Goal: Transaction & Acquisition: Register for event/course

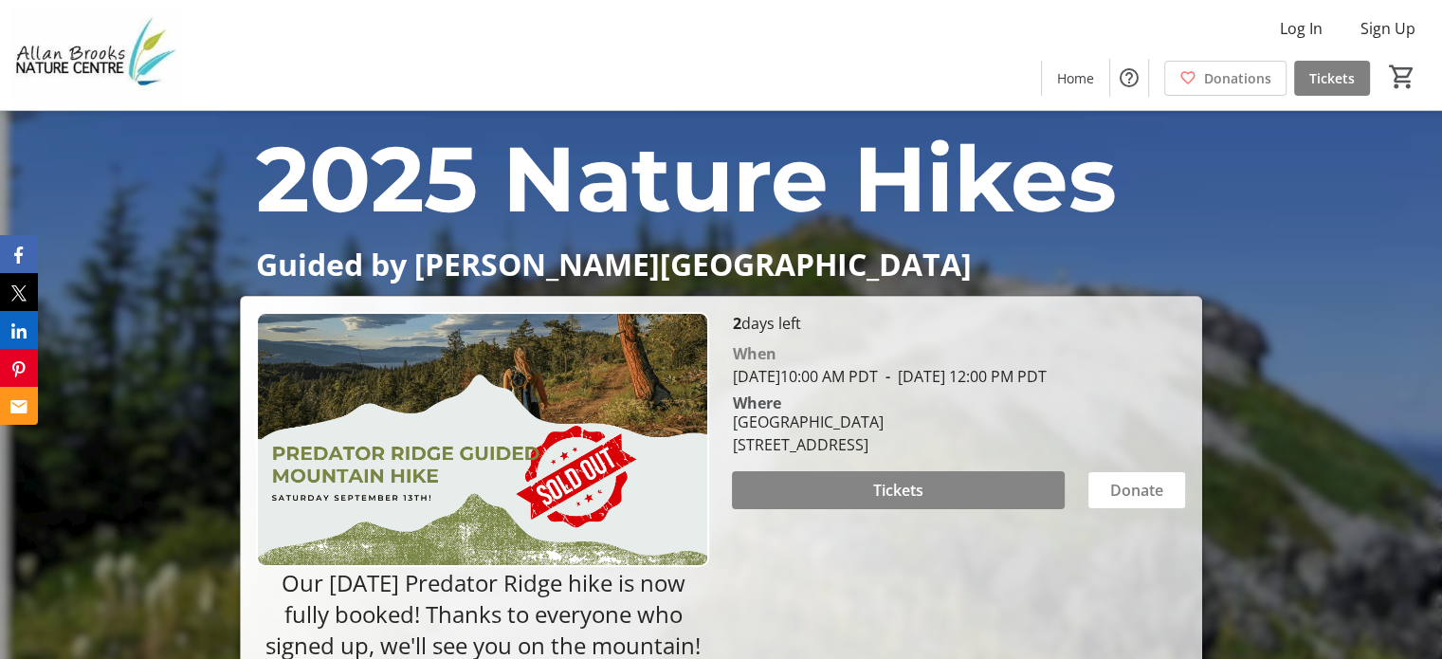
click at [817, 513] on span at bounding box center [898, 489] width 332 height 45
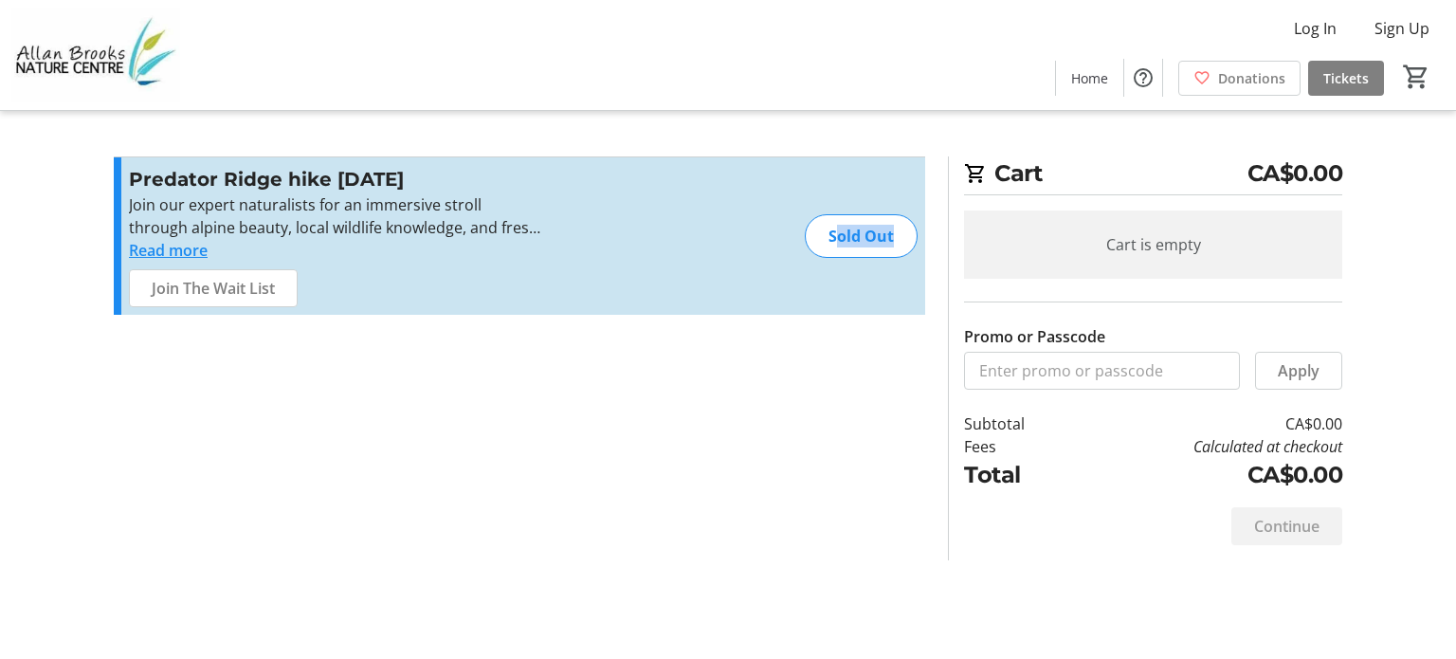
drag, startPoint x: 887, startPoint y: 229, endPoint x: 811, endPoint y: 235, distance: 76.0
click at [811, 235] on div "Sold Out" at bounding box center [861, 236] width 113 height 44
click at [811, 236] on div "Sold Out" at bounding box center [861, 236] width 113 height 44
click at [204, 296] on span "Join The Wait List" at bounding box center [213, 288] width 123 height 23
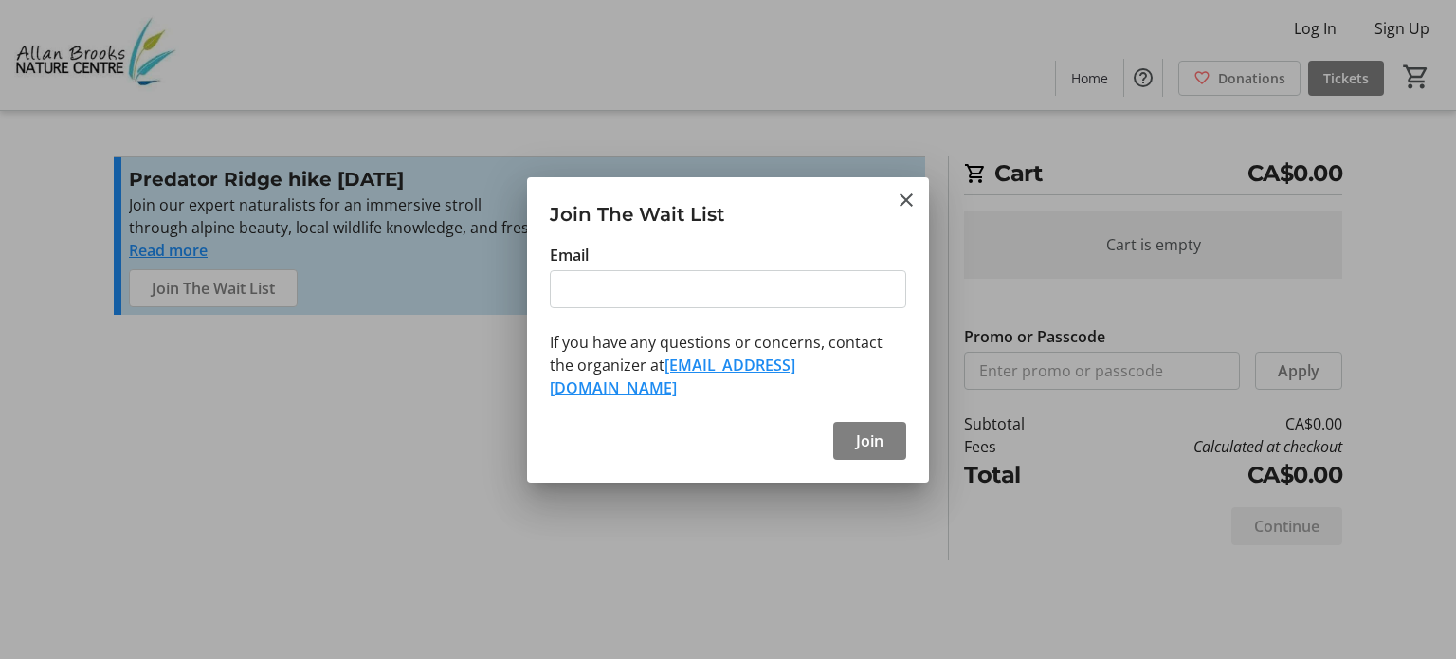
drag, startPoint x: 909, startPoint y: 214, endPoint x: 535, endPoint y: 287, distance: 380.5
click at [909, 214] on tr-shared-feature-wait-list-dialog-ui "Join The Wait List Email If you have any questions or concerns, contact the org…" at bounding box center [728, 329] width 402 height 305
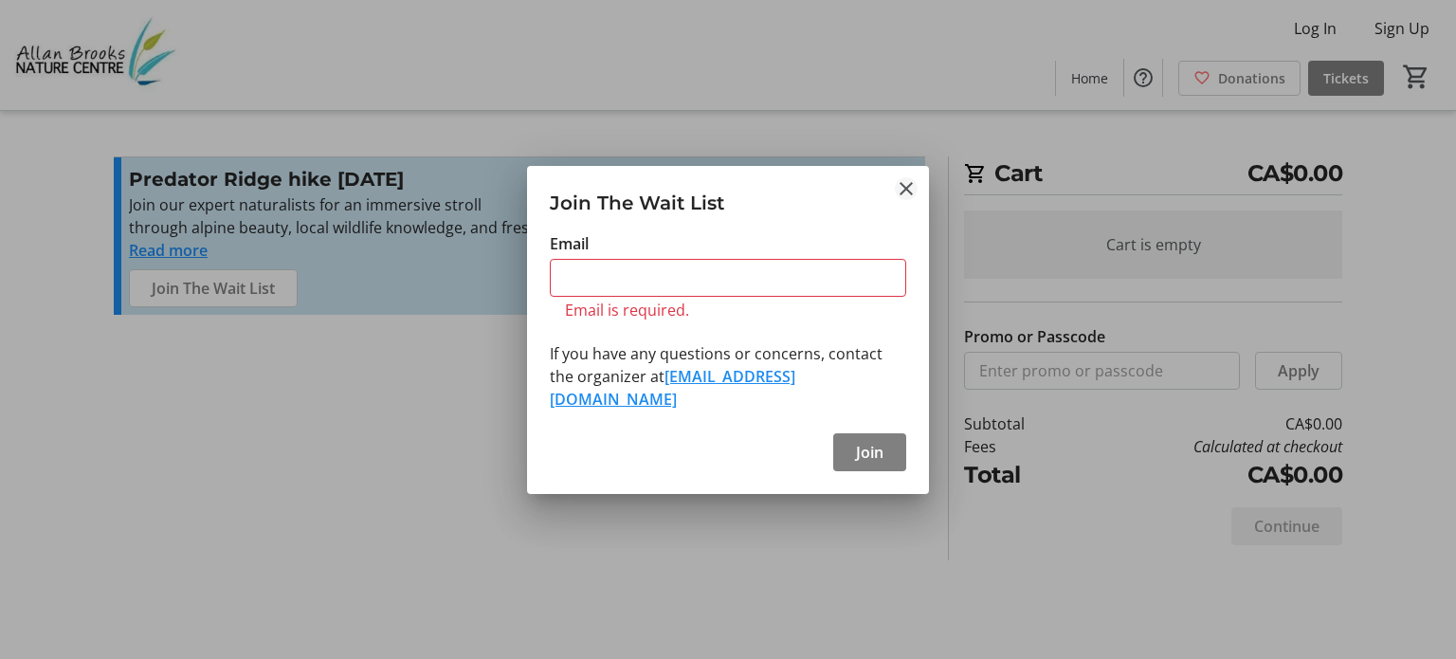
click at [910, 200] on mat-icon "Close" at bounding box center [906, 188] width 23 height 23
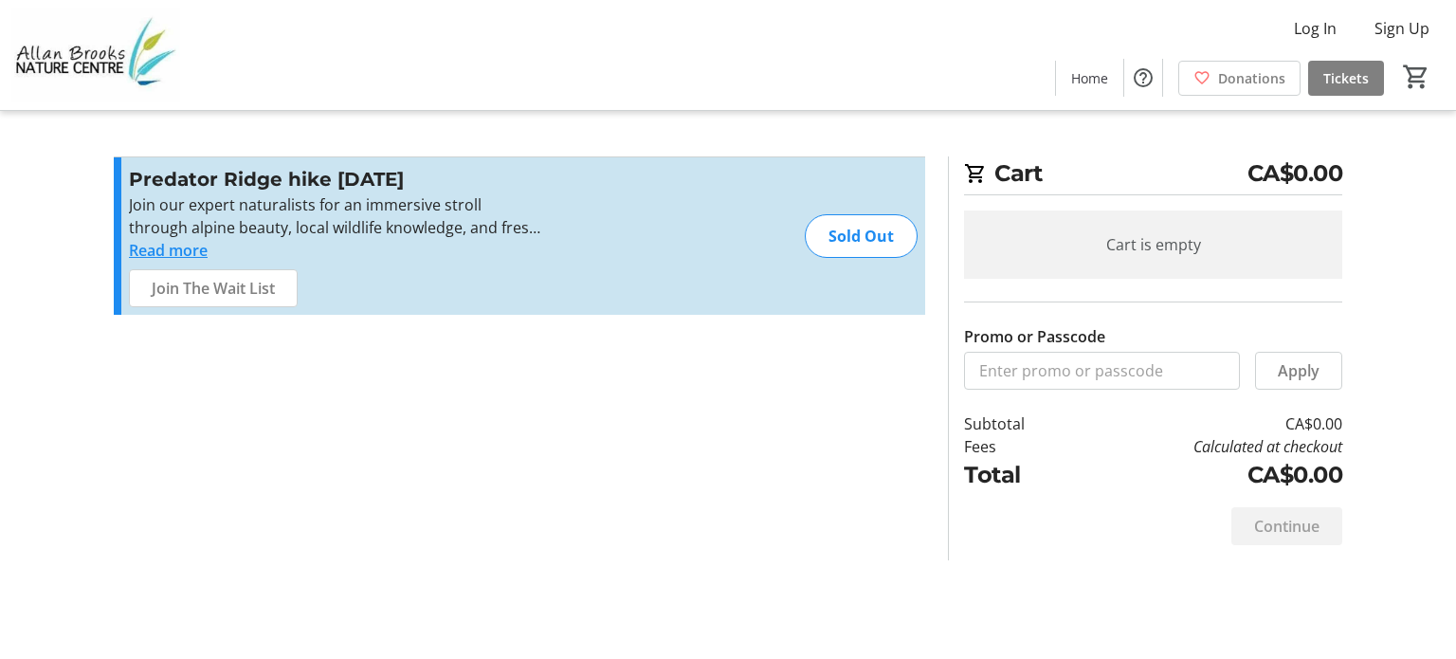
click at [374, 300] on div "[GEOGRAPHIC_DATA] hike [DATE] Join our expert naturalists for an immersive stro…" at bounding box center [336, 236] width 414 height 142
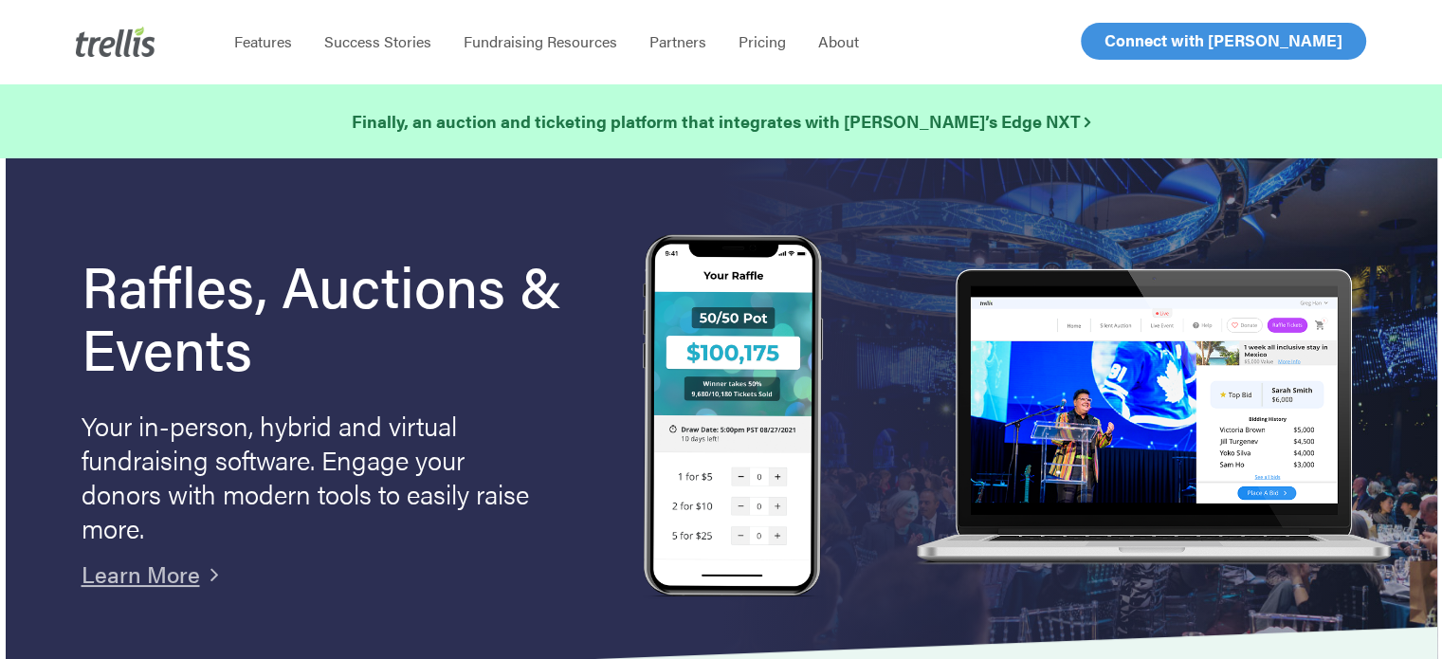
click at [1132, 38] on span "Log In" at bounding box center [1125, 40] width 45 height 23
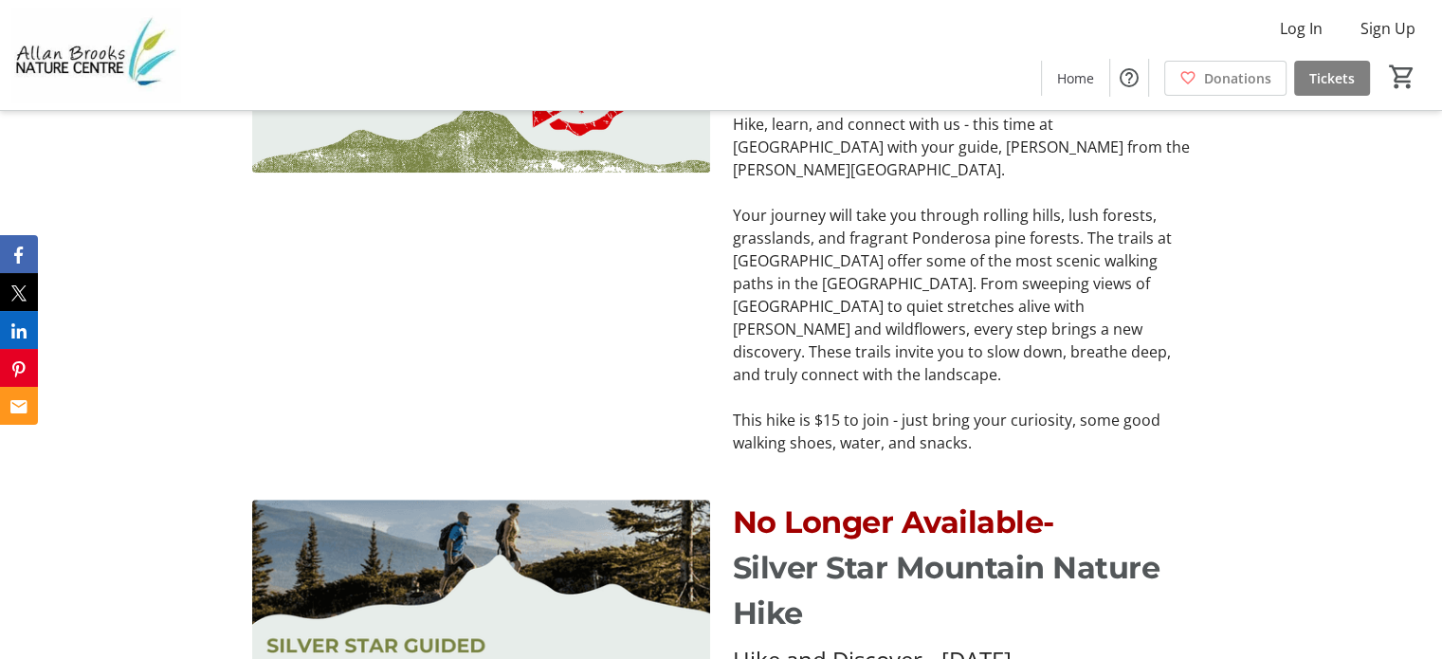
scroll to position [853, 0]
